Goal: Find specific page/section: Find specific page/section

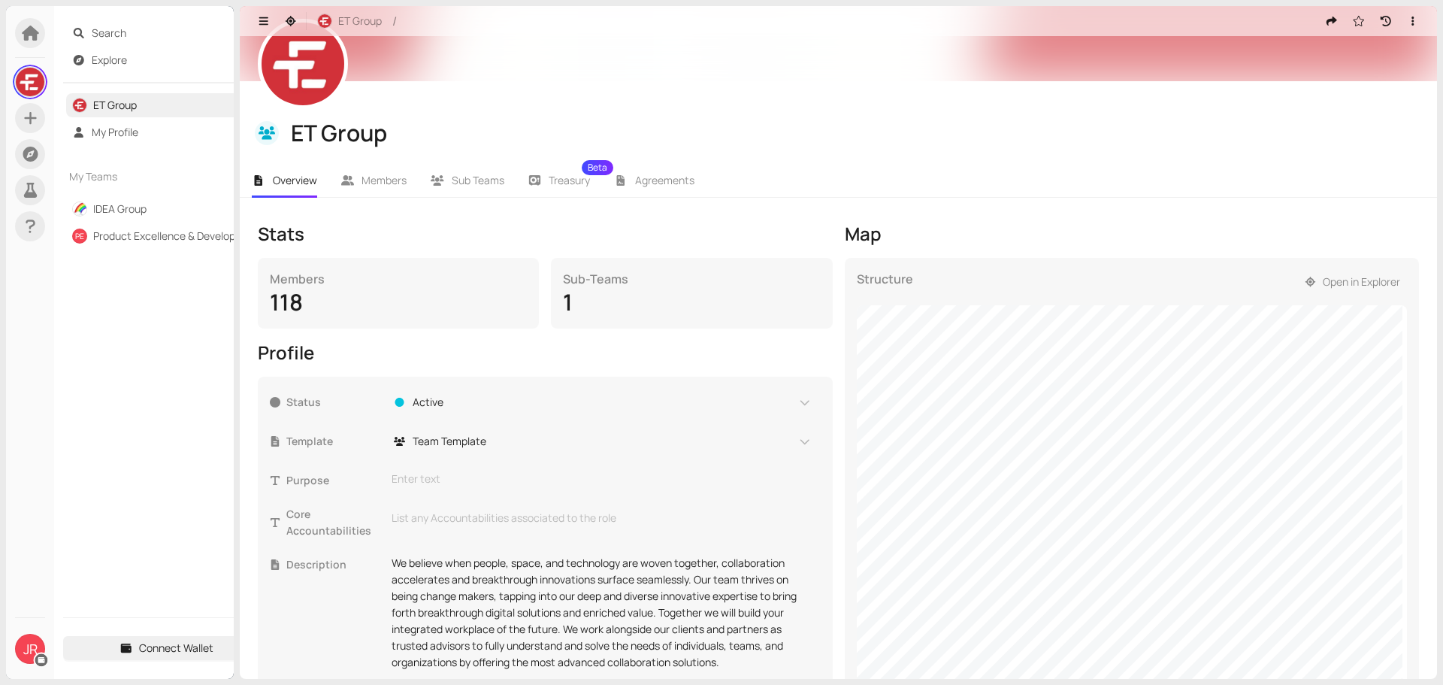
scroll to position [150, 0]
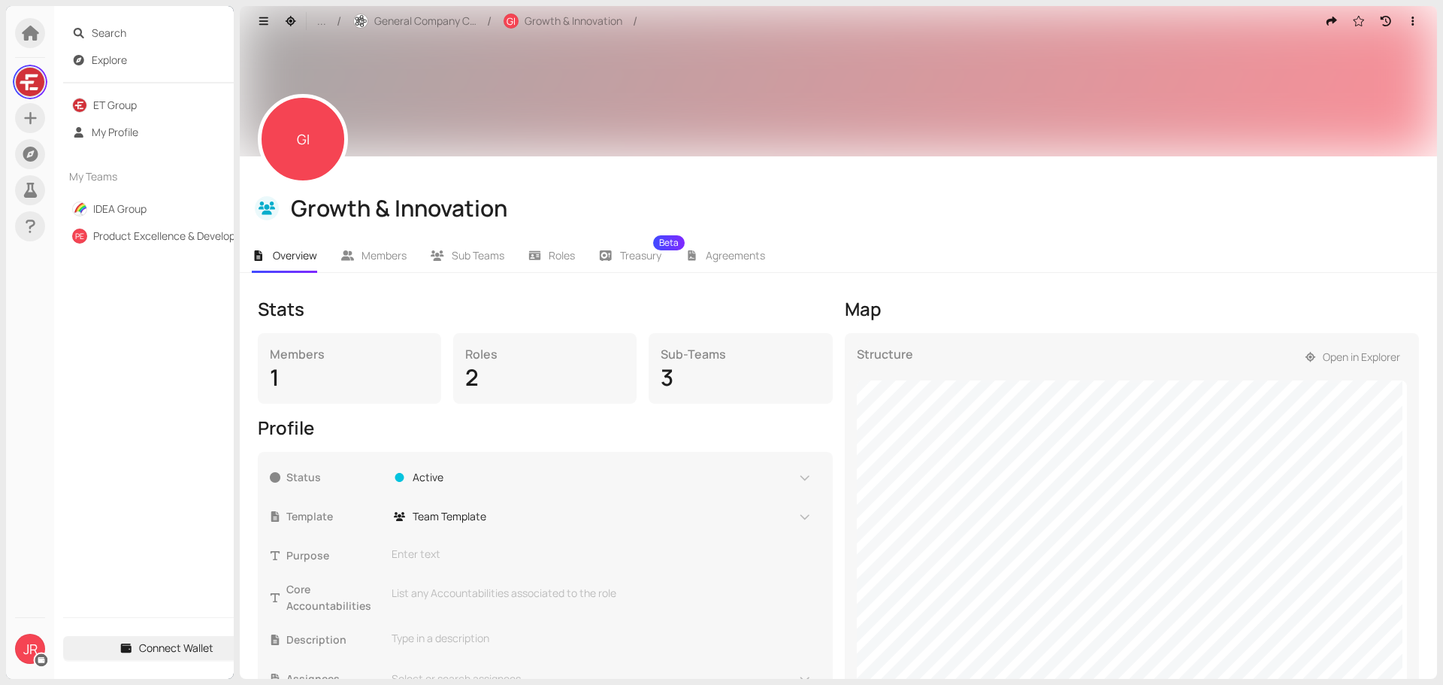
click at [1299, 377] on div "Structure Open in Explorer" at bounding box center [1132, 638] width 575 height 610
click at [1298, 355] on div "Structure Open in Explorer" at bounding box center [1132, 638] width 575 height 610
click at [374, 256] on span "Members" at bounding box center [383, 255] width 45 height 14
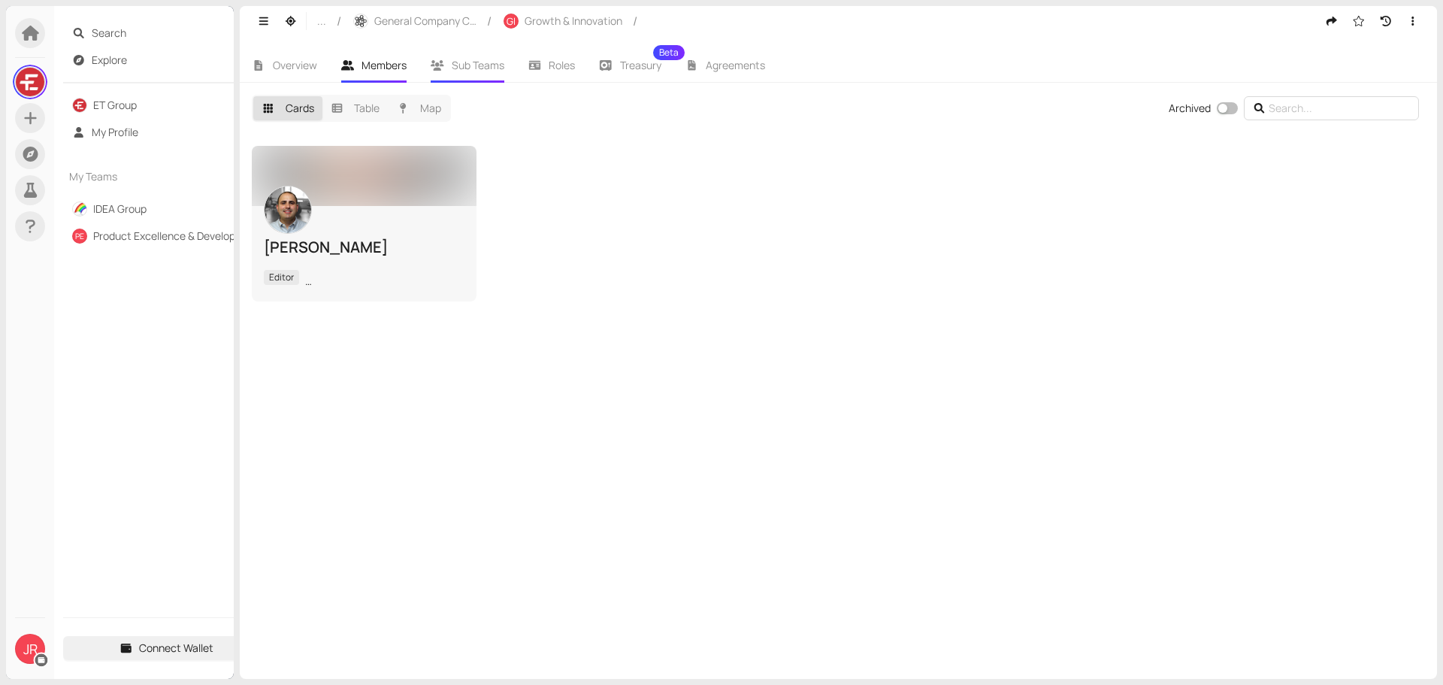
click at [452, 65] on span "Sub Teams" at bounding box center [478, 65] width 53 height 14
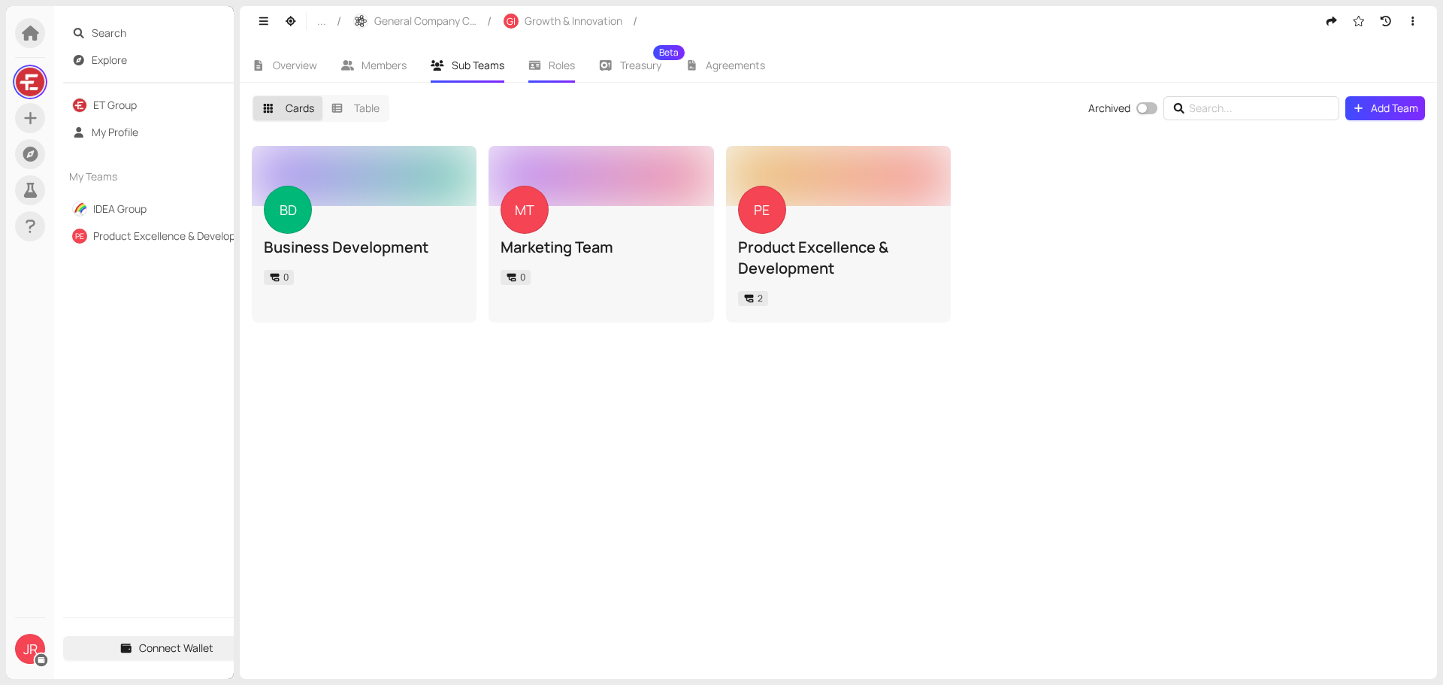
click at [558, 71] on span "Roles" at bounding box center [562, 65] width 26 height 14
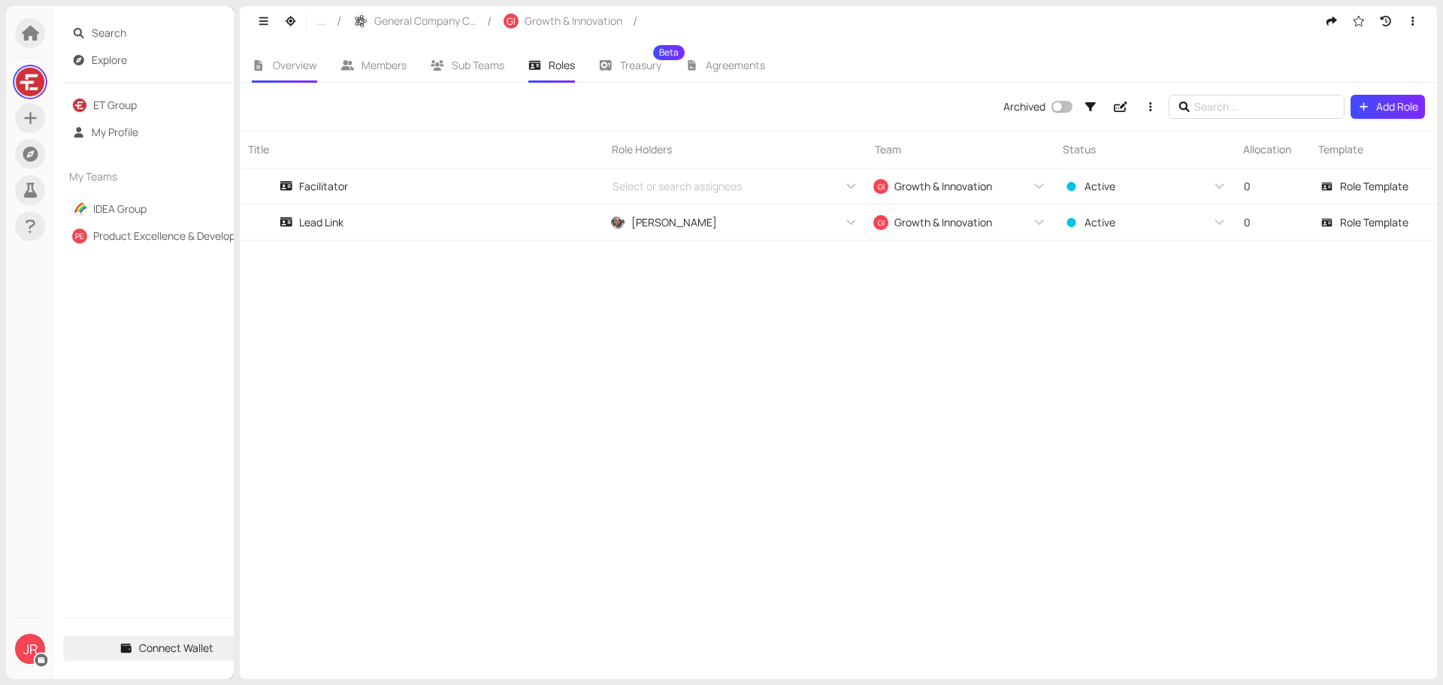
click at [268, 70] on li "Overview" at bounding box center [284, 65] width 89 height 35
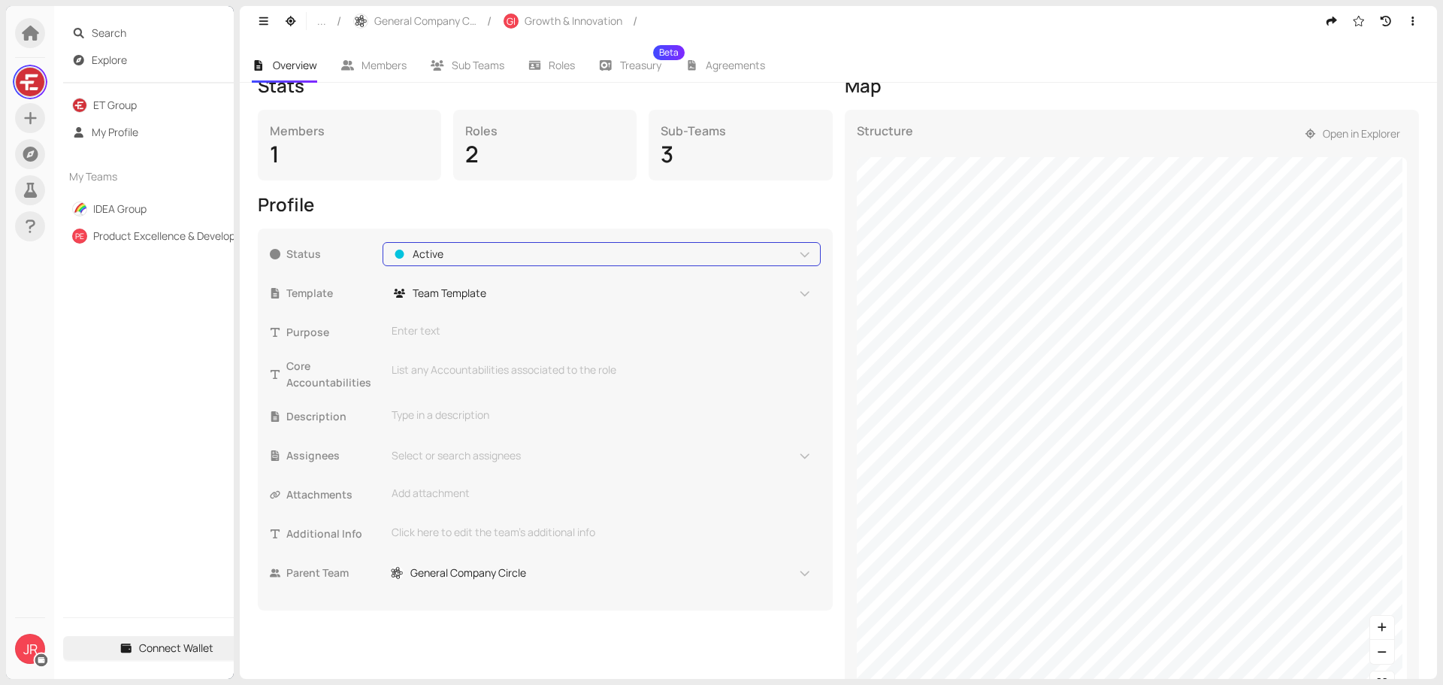
scroll to position [225, 0]
click at [115, 29] on span "Search" at bounding box center [177, 33] width 170 height 24
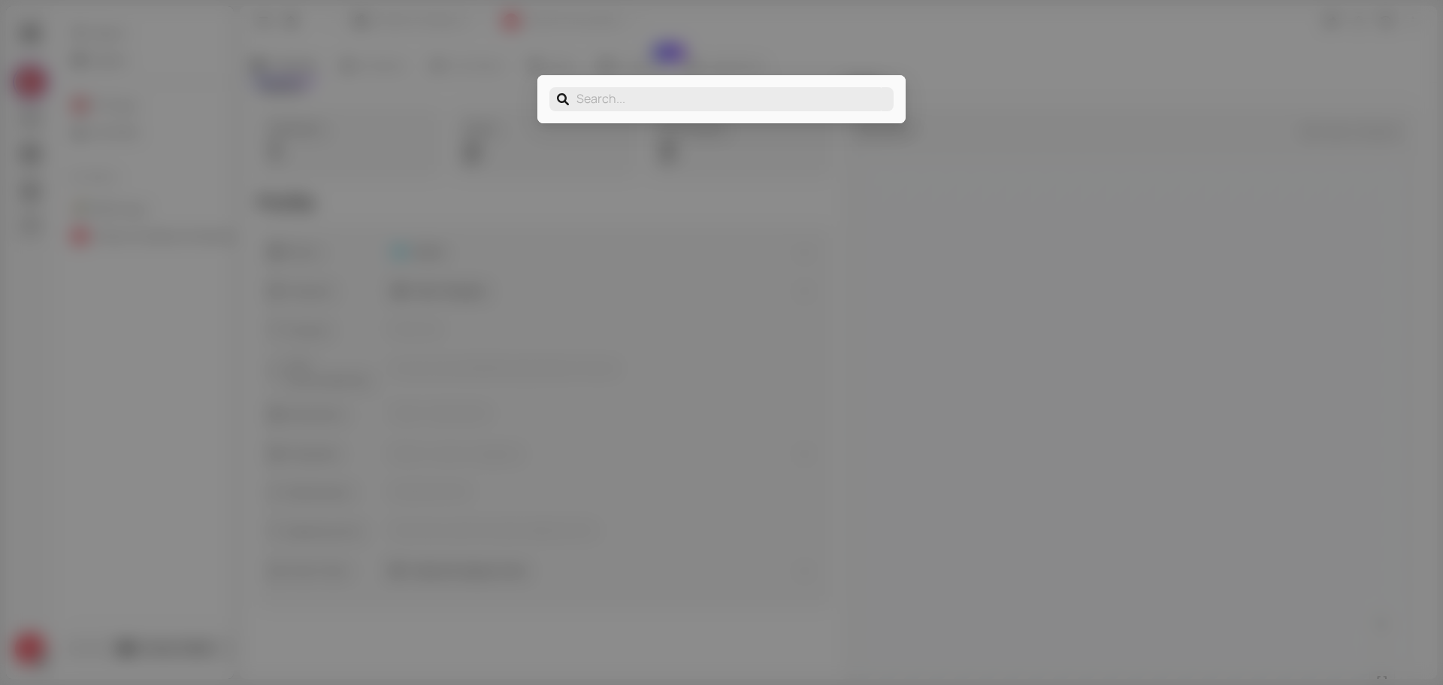
type input "j"
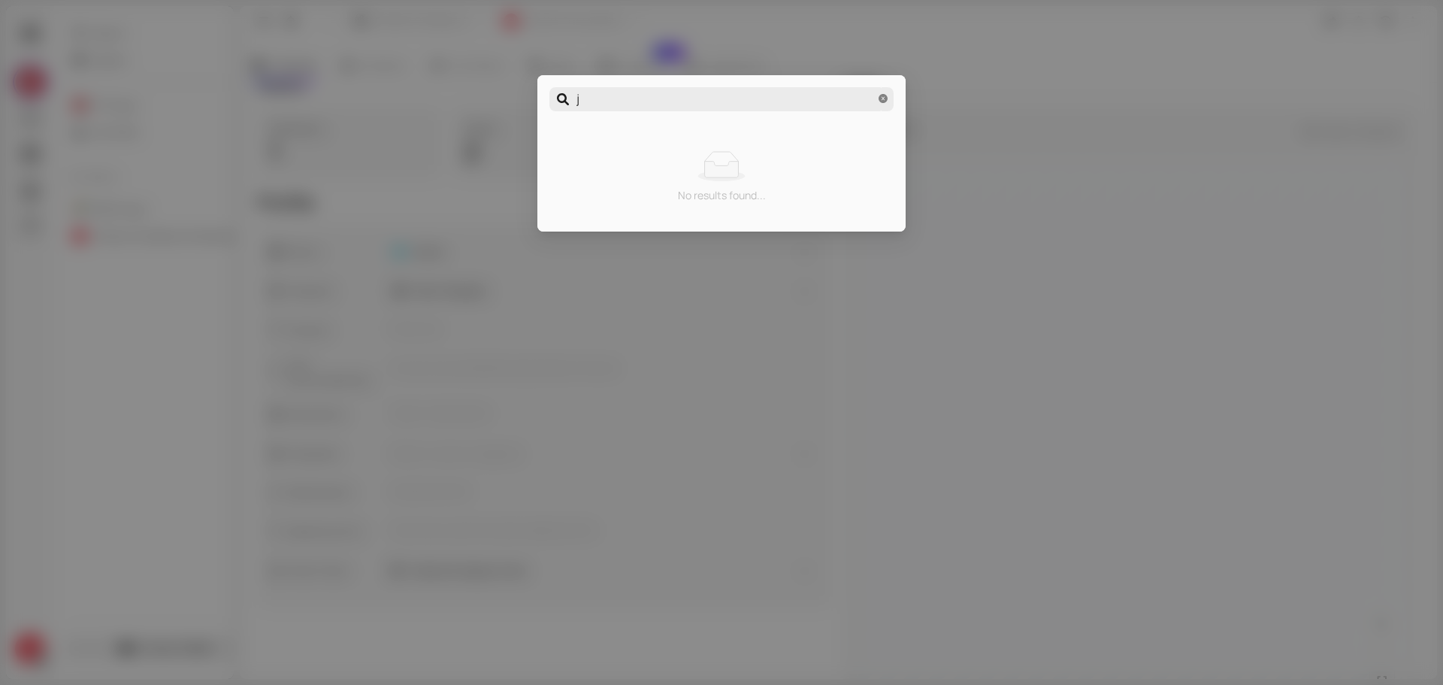
type input "jo"
type input "joy"
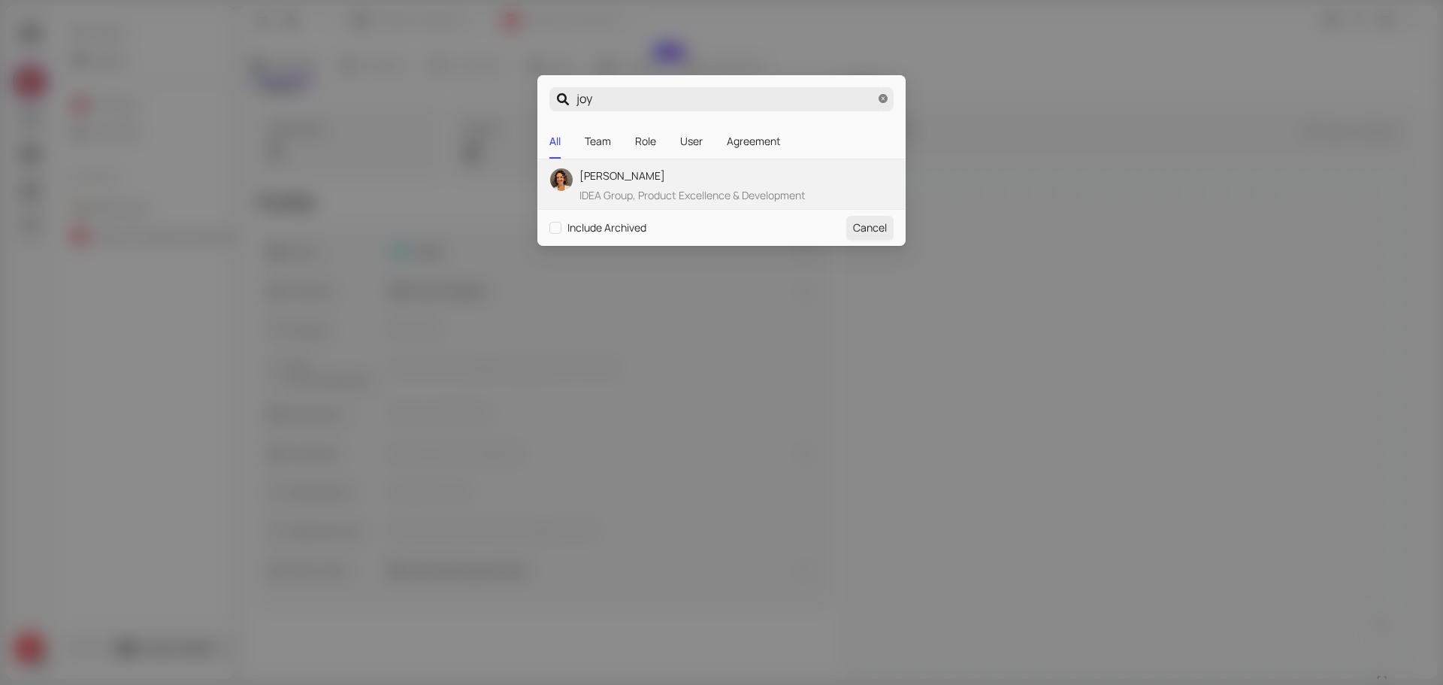
click at [667, 177] on span "[PERSON_NAME]" at bounding box center [692, 176] width 226 height 17
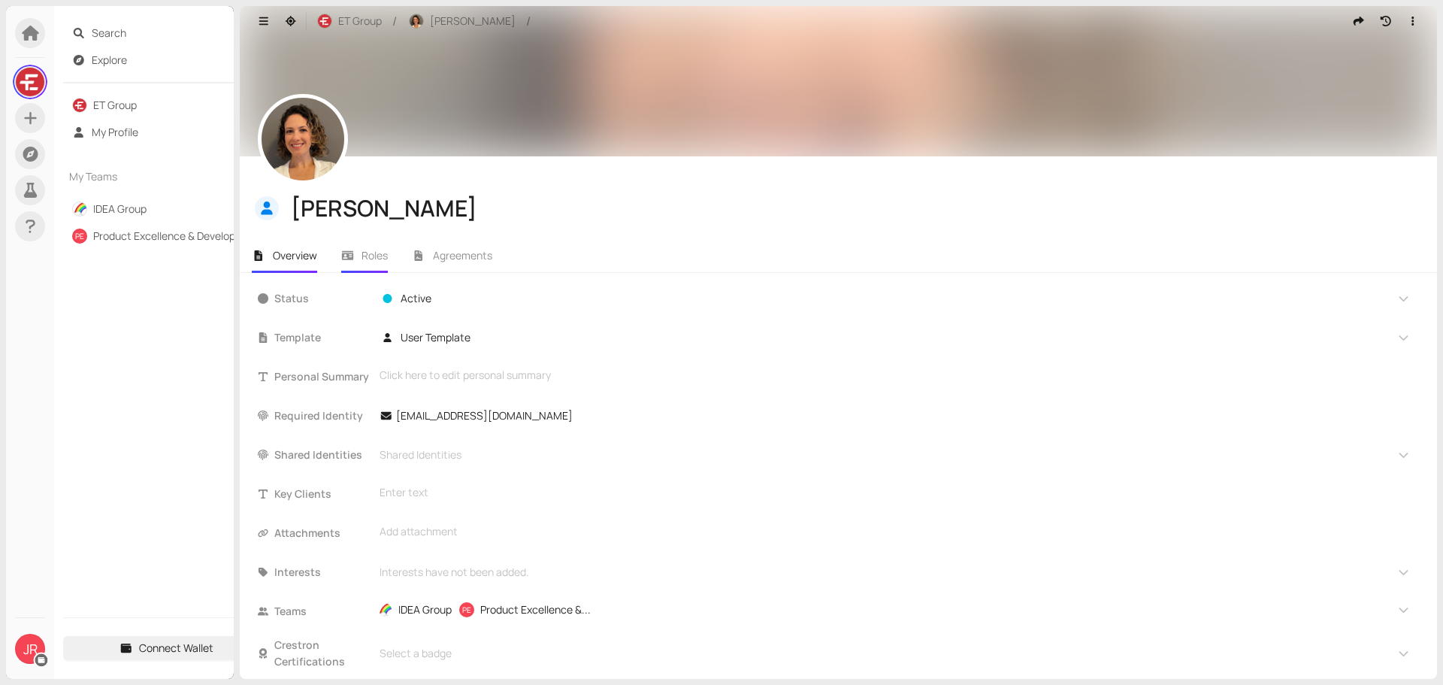
click at [371, 253] on span "Roles" at bounding box center [374, 255] width 26 height 14
